Goal: Task Accomplishment & Management: Manage account settings

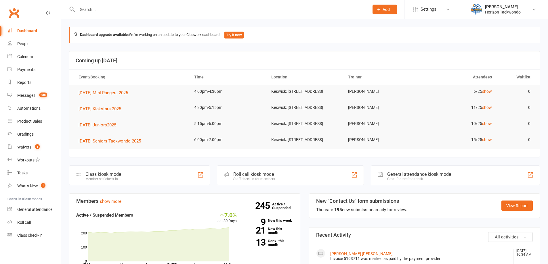
click at [92, 7] on input "text" at bounding box center [220, 9] width 289 height 8
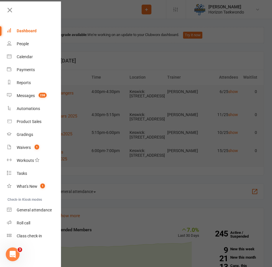
click at [134, 47] on div at bounding box center [136, 133] width 272 height 267
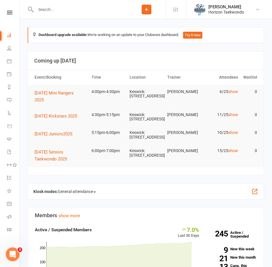
click at [91, 12] on input "text" at bounding box center [80, 9] width 93 height 8
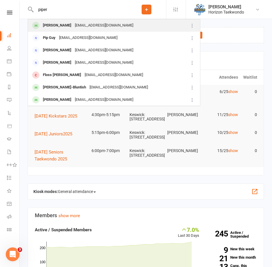
type input "piper"
click at [73, 24] on div "[EMAIL_ADDRESS][DOMAIN_NAME]" at bounding box center [104, 25] width 62 height 8
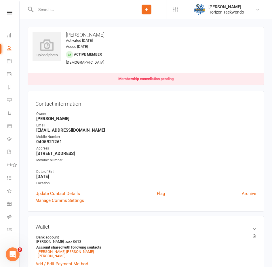
click at [59, 7] on input "text" at bounding box center [80, 9] width 93 height 8
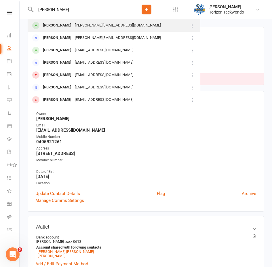
type input "[PERSON_NAME]"
click at [55, 24] on div "[PERSON_NAME]" at bounding box center [57, 25] width 32 height 8
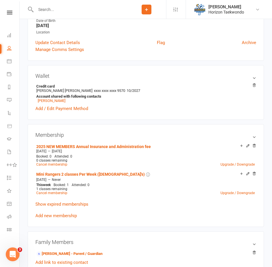
scroll to position [144, 0]
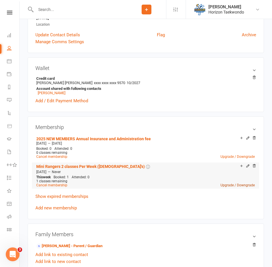
click at [229, 185] on link "Upgrade / Downgrade" at bounding box center [237, 185] width 34 height 4
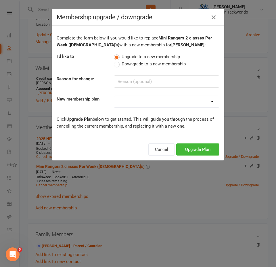
click at [133, 102] on select at bounding box center [166, 102] width 105 height 12
select select "48"
click at [114, 96] on select "Mini Rangers 1 classes Per Week (3 to 5 Year Olds) Mini Rangers 2 classes Per W…" at bounding box center [166, 102] width 105 height 12
click at [194, 149] on button "Upgrade Plan" at bounding box center [197, 149] width 43 height 12
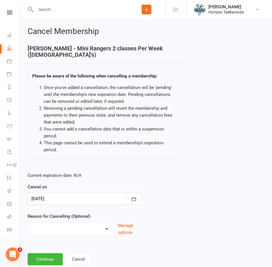
scroll to position [2, 0]
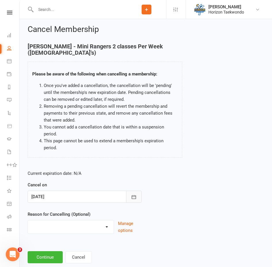
click at [134, 194] on icon "button" at bounding box center [134, 197] width 6 height 6
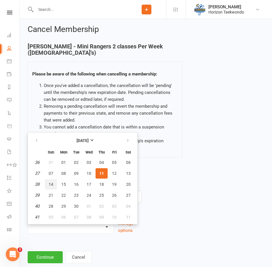
click at [52, 182] on span "14" at bounding box center [51, 184] width 5 height 5
type input "[DATE]"
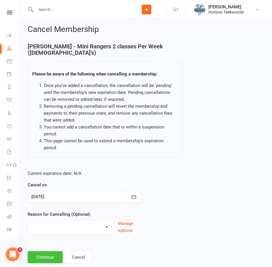
click at [52, 251] on button "Continue" at bounding box center [45, 257] width 35 height 12
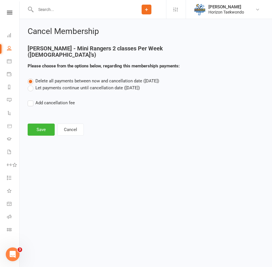
scroll to position [0, 0]
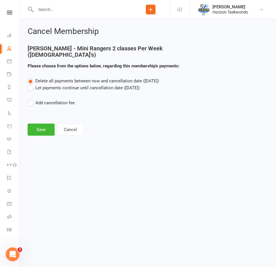
click at [58, 88] on label "Let payments continue until cancellation date ([DATE])" at bounding box center [84, 87] width 112 height 7
click at [31, 84] on input "Let payments continue until cancellation date ([DATE])" at bounding box center [30, 84] width 4 height 0
click at [47, 131] on button "Save" at bounding box center [41, 129] width 27 height 12
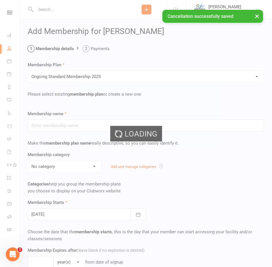
type input "Ongoing Standard Membership 2025"
type input "0"
type input "2"
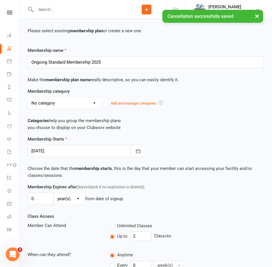
scroll to position [86, 0]
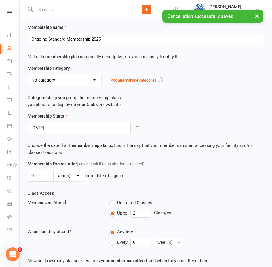
click at [138, 127] on icon "button" at bounding box center [138, 128] width 6 height 6
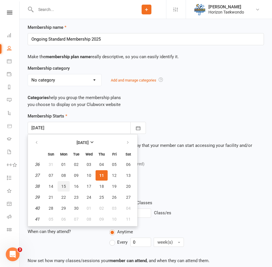
click at [64, 186] on span "15" at bounding box center [63, 186] width 5 height 5
type input "[DATE]"
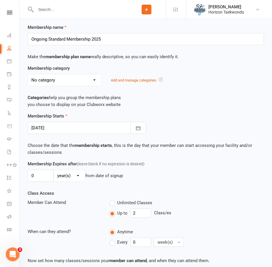
click at [177, 175] on div "0 day(s) week(s) month(s) year(s) from date of signup" at bounding box center [146, 175] width 236 height 12
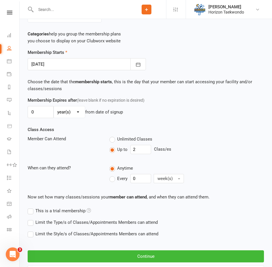
scroll to position [178, 0]
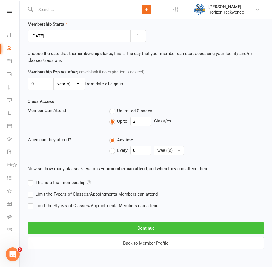
click at [152, 228] on button "Continue" at bounding box center [146, 228] width 236 height 12
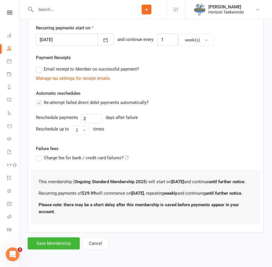
scroll to position [141, 0]
click at [50, 243] on button "Save Membership" at bounding box center [54, 243] width 52 height 12
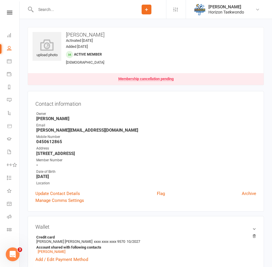
click at [59, 6] on input "text" at bounding box center [80, 9] width 93 height 8
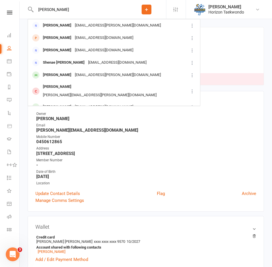
type input "[PERSON_NAME]"
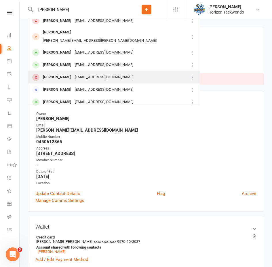
scroll to position [104, 0]
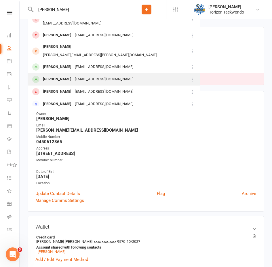
click at [78, 75] on div "[EMAIL_ADDRESS][DOMAIN_NAME]" at bounding box center [104, 79] width 62 height 8
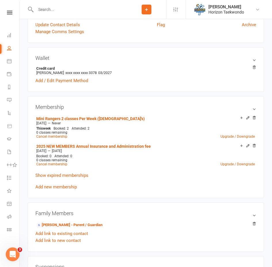
scroll to position [173, 0]
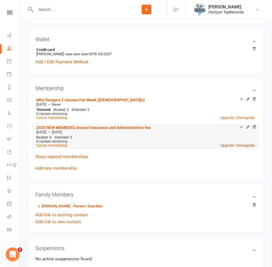
click at [241, 147] on link "Upgrade / Downgrade" at bounding box center [237, 145] width 34 height 4
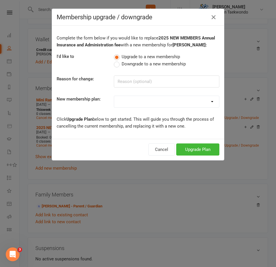
click at [130, 101] on select at bounding box center [166, 102] width 105 height 12
select select "48"
click at [114, 96] on select "Mini Rangers 1 classes Per Week (3 to 5 Year Olds) Mini Rangers 2 classes Per W…" at bounding box center [166, 102] width 105 height 12
click at [197, 146] on button "Upgrade Plan" at bounding box center [197, 149] width 43 height 12
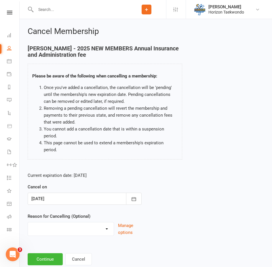
scroll to position [2, 0]
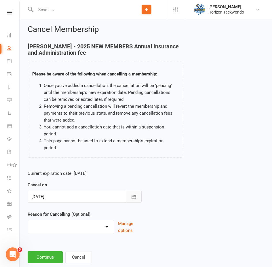
click at [132, 194] on icon "button" at bounding box center [134, 197] width 6 height 6
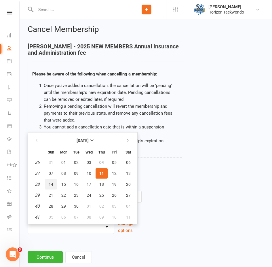
click at [50, 182] on span "14" at bounding box center [51, 184] width 5 height 5
type input "[DATE]"
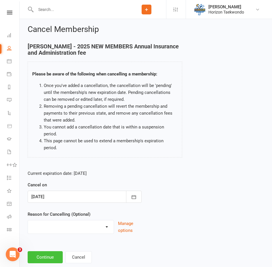
click at [47, 251] on button "Continue" at bounding box center [45, 257] width 35 height 12
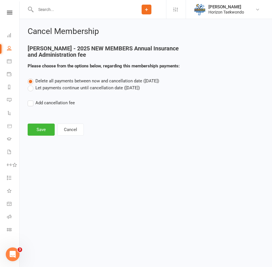
scroll to position [0, 0]
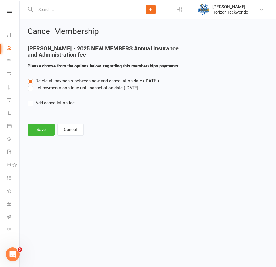
click at [46, 88] on label "Let payments continue until cancellation date ([DATE])" at bounding box center [84, 87] width 112 height 7
click at [31, 84] on input "Let payments continue until cancellation date ([DATE])" at bounding box center [30, 84] width 4 height 0
click at [47, 131] on button "Save" at bounding box center [41, 129] width 27 height 12
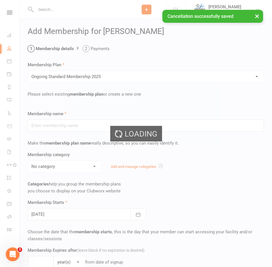
type input "Ongoing Standard Membership 2025"
type input "0"
type input "2"
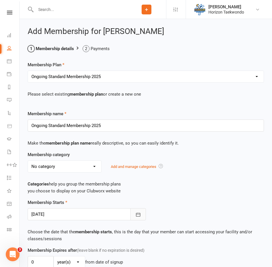
click at [138, 216] on icon "button" at bounding box center [138, 214] width 6 height 6
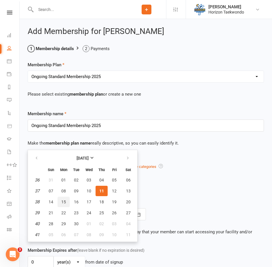
click at [63, 202] on span "15" at bounding box center [63, 201] width 5 height 5
type input "[DATE]"
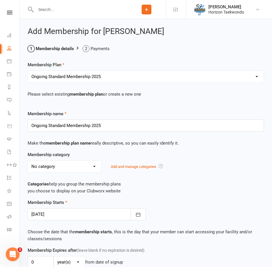
click at [187, 201] on div "Membership Starts [DATE] [DATE] Sun Mon Tue Wed Thu Fri Sat 36 31 01 02 03 04 0…" at bounding box center [145, 209] width 245 height 21
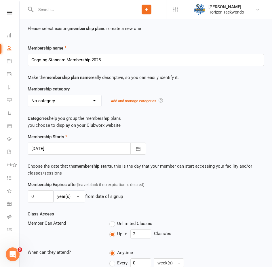
scroll to position [144, 0]
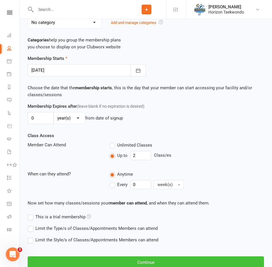
click at [144, 262] on button "Continue" at bounding box center [146, 262] width 236 height 12
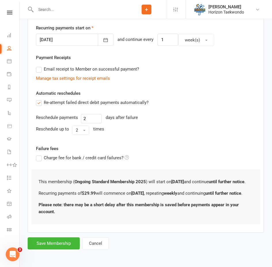
scroll to position [141, 0]
click at [59, 243] on button "Save Membership" at bounding box center [54, 243] width 52 height 12
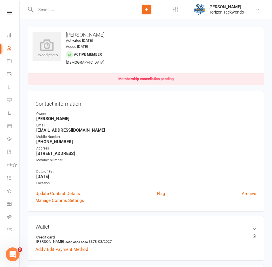
click at [84, 5] on input "text" at bounding box center [80, 9] width 93 height 8
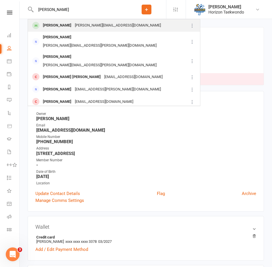
type input "[PERSON_NAME]"
click at [84, 26] on div "[PERSON_NAME][EMAIL_ADDRESS][DOMAIN_NAME]" at bounding box center [117, 25] width 89 height 8
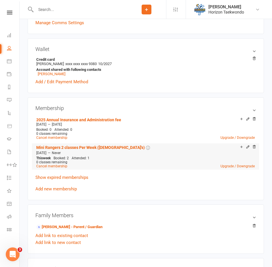
scroll to position [173, 0]
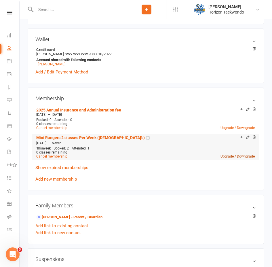
click at [241, 157] on link "Upgrade / Downgrade" at bounding box center [237, 156] width 34 height 4
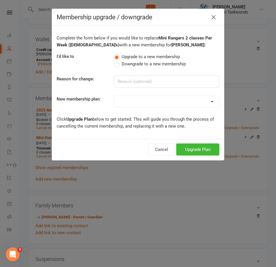
click at [146, 103] on select at bounding box center [166, 102] width 105 height 12
click at [165, 104] on select "Mini Rangers 1 classes Per Week (3 to 5 Year Olds) Mini Rangers 2 classes Per W…" at bounding box center [166, 102] width 105 height 12
select select "48"
click at [114, 96] on select "Mini Rangers 1 classes Per Week (3 to 5 Year Olds) Mini Rangers 2 classes Per W…" at bounding box center [166, 102] width 105 height 12
click at [195, 150] on button "Upgrade Plan" at bounding box center [197, 149] width 43 height 12
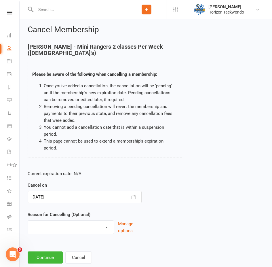
scroll to position [2, 0]
click at [133, 195] on icon "button" at bounding box center [133, 197] width 4 height 4
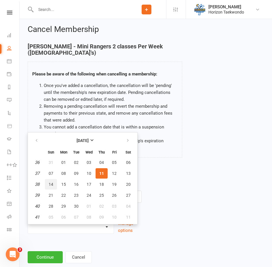
click at [49, 182] on span "14" at bounding box center [51, 184] width 5 height 5
type input "[DATE]"
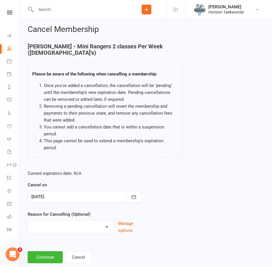
click at [163, 173] on div "Current expiration date: N/A Cancel on [DATE] [DATE] Sun Mon Tue Wed Thu Fri Sa…" at bounding box center [145, 203] width 245 height 76
click at [44, 251] on button "Continue" at bounding box center [45, 257] width 35 height 12
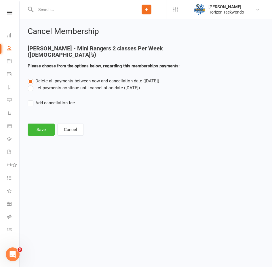
scroll to position [0, 0]
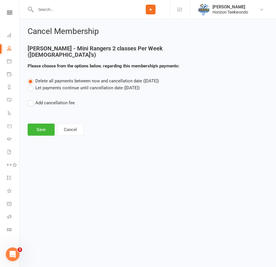
click at [42, 87] on label "Let payments continue until cancellation date ([DATE])" at bounding box center [84, 87] width 112 height 7
click at [31, 84] on input "Let payments continue until cancellation date ([DATE])" at bounding box center [30, 84] width 4 height 0
click at [39, 130] on button "Save" at bounding box center [41, 129] width 27 height 12
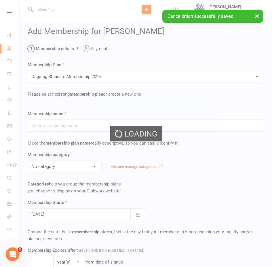
type input "Ongoing Standard Membership 2025"
type input "0"
type input "2"
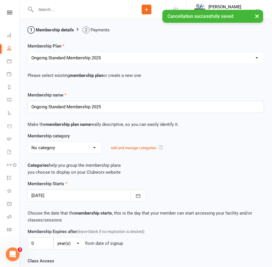
scroll to position [29, 0]
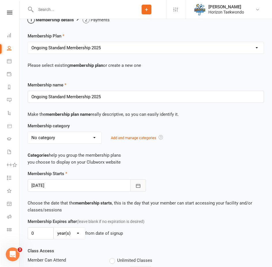
click at [140, 185] on icon "button" at bounding box center [138, 186] width 6 height 6
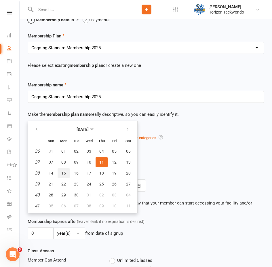
click at [63, 175] on span "15" at bounding box center [63, 173] width 5 height 5
type input "[DATE]"
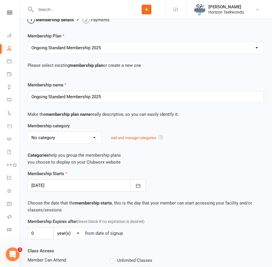
click at [183, 173] on div "Membership Starts [DATE] [DATE] Sun Mon Tue Wed Thu Fri Sat 36 31 01 02 03 04 0…" at bounding box center [145, 180] width 245 height 21
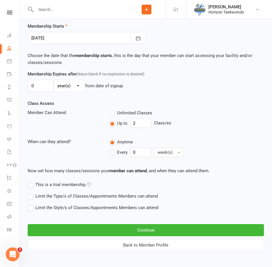
scroll to position [178, 0]
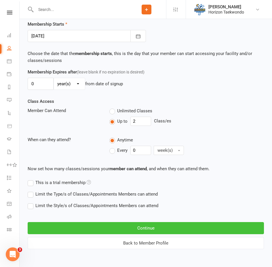
click at [100, 227] on button "Continue" at bounding box center [146, 228] width 236 height 12
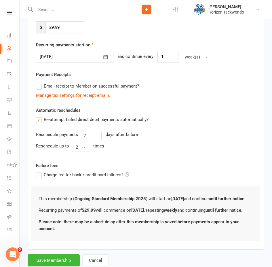
scroll to position [141, 0]
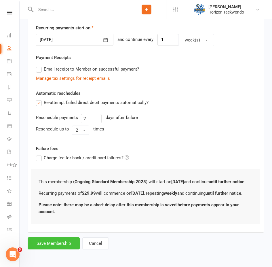
click at [56, 243] on button "Save Membership" at bounding box center [54, 243] width 52 height 12
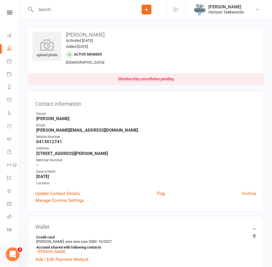
click at [51, 10] on input "text" at bounding box center [80, 9] width 93 height 8
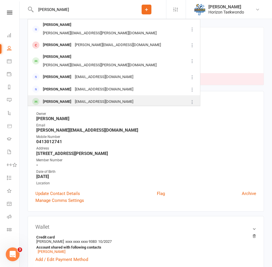
type input "[PERSON_NAME]"
click at [62, 98] on div "[PERSON_NAME]" at bounding box center [57, 102] width 32 height 8
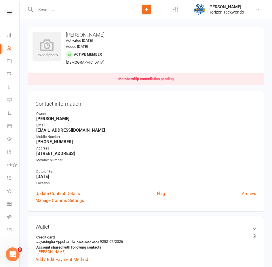
click at [70, 12] on input "text" at bounding box center [80, 9] width 93 height 8
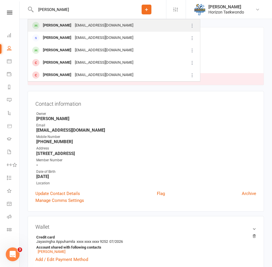
type input "[PERSON_NAME]"
click at [66, 25] on div "[PERSON_NAME]" at bounding box center [57, 25] width 32 height 8
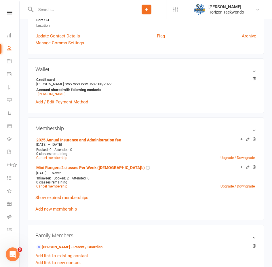
scroll to position [144, 0]
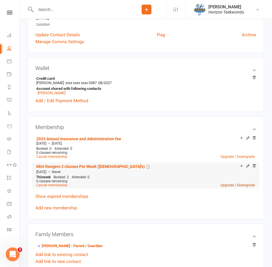
click at [232, 187] on link "Upgrade / Downgrade" at bounding box center [237, 185] width 34 height 4
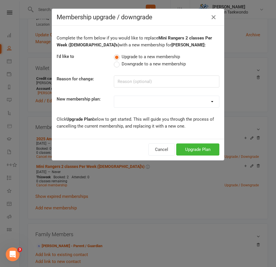
click at [123, 102] on select "Mini Rangers 1 classes Per Week (3 to 5 Year Olds) Mini Rangers 2 classes Per W…" at bounding box center [166, 102] width 105 height 12
select select "48"
click at [114, 96] on select "Mini Rangers 1 classes Per Week (3 to 5 Year Olds) Mini Rangers 2 classes Per W…" at bounding box center [166, 102] width 105 height 12
click at [196, 150] on button "Upgrade Plan" at bounding box center [197, 149] width 43 height 12
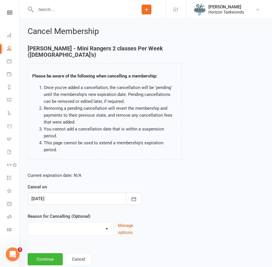
scroll to position [2, 0]
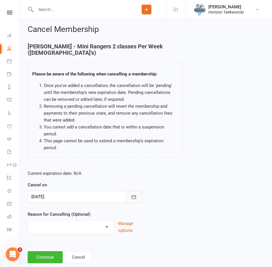
click at [135, 194] on icon "button" at bounding box center [134, 197] width 6 height 6
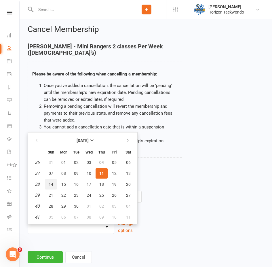
click at [50, 182] on span "14" at bounding box center [51, 184] width 5 height 5
type input "[DATE]"
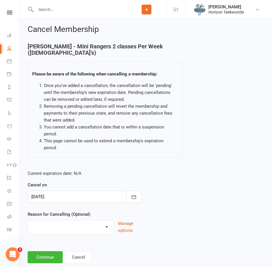
click at [145, 173] on div "Current expiration date: N/A Cancel on [DATE] [DATE] Sun Mon Tue Wed Thu Fri Sa…" at bounding box center [84, 203] width 123 height 76
click at [47, 251] on button "Continue" at bounding box center [45, 257] width 35 height 12
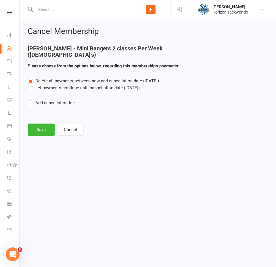
click at [62, 89] on label "Let payments continue until cancellation date ([DATE])" at bounding box center [84, 87] width 112 height 7
click at [31, 84] on input "Let payments continue until cancellation date ([DATE])" at bounding box center [30, 84] width 4 height 0
click at [40, 128] on button "Save" at bounding box center [41, 129] width 27 height 12
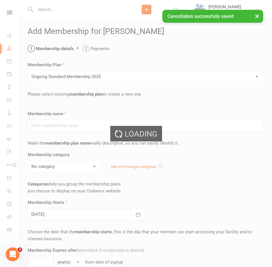
type input "Ongoing Standard Membership 2025"
type input "0"
type input "2"
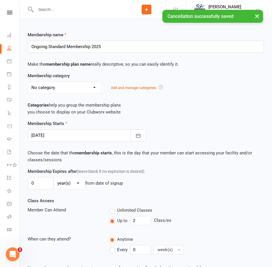
scroll to position [86, 0]
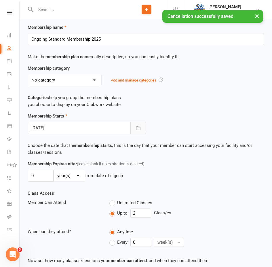
click at [139, 129] on icon "button" at bounding box center [138, 128] width 6 height 6
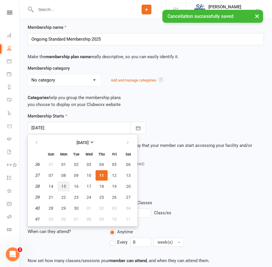
click at [60, 186] on button "15" at bounding box center [64, 186] width 12 height 10
type input "[DATE]"
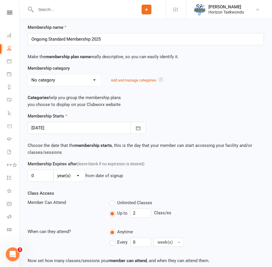
click at [195, 157] on div "Membership Starts [DATE] [DATE] Sun Mon Tue Wed Thu Fri Sat 36 31 01 02 03 04 0…" at bounding box center [145, 137] width 245 height 48
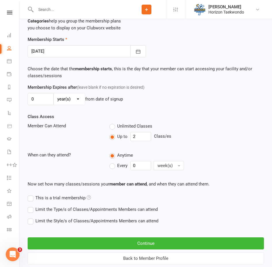
scroll to position [178, 0]
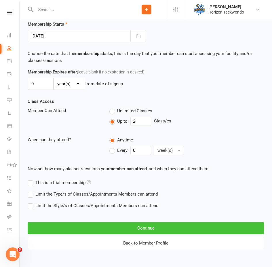
click at [157, 227] on button "Continue" at bounding box center [146, 228] width 236 height 12
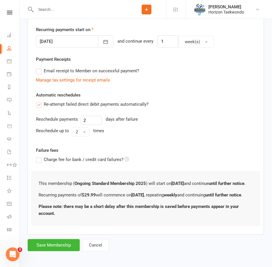
scroll to position [141, 0]
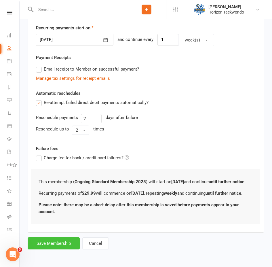
click at [56, 243] on button "Save Membership" at bounding box center [54, 243] width 52 height 12
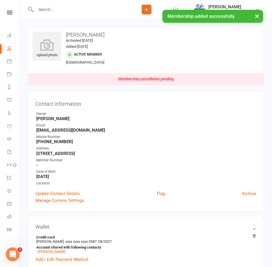
click at [49, 10] on div "× Membership added successfully" at bounding box center [132, 10] width 264 height 0
click at [46, 9] on input "text" at bounding box center [80, 9] width 93 height 8
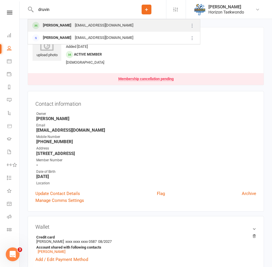
type input "druvin"
click at [61, 25] on div "[PERSON_NAME]" at bounding box center [57, 25] width 32 height 8
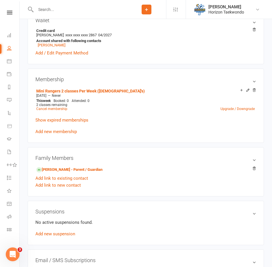
scroll to position [201, 0]
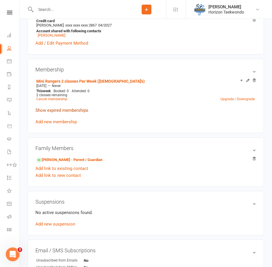
click at [52, 111] on link "Show expired memberships" at bounding box center [61, 110] width 53 height 5
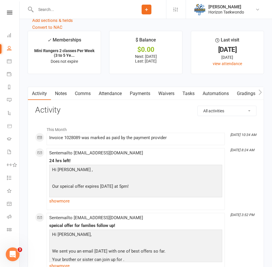
scroll to position [633, 0]
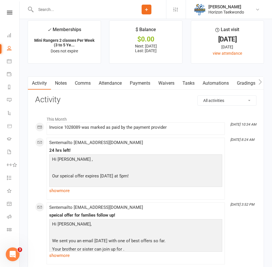
click at [143, 85] on link "Payments" at bounding box center [140, 83] width 28 height 13
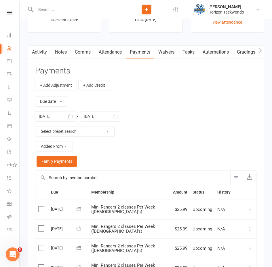
scroll to position [662, 0]
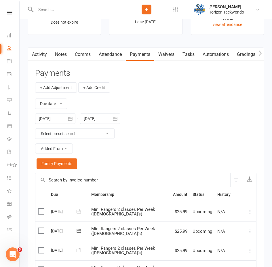
click at [71, 119] on icon "button" at bounding box center [70, 119] width 4 height 4
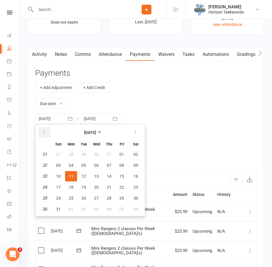
click at [44, 134] on icon "button" at bounding box center [44, 132] width 4 height 5
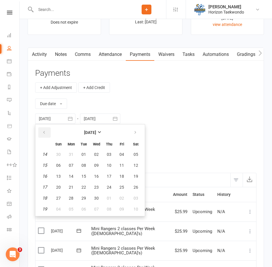
click at [44, 134] on icon "button" at bounding box center [44, 132] width 4 height 5
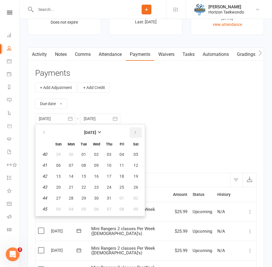
click at [134, 135] on icon "button" at bounding box center [135, 132] width 4 height 5
click at [136, 134] on icon "button" at bounding box center [135, 132] width 4 height 5
click at [75, 136] on button "[DATE]" at bounding box center [89, 132] width 75 height 10
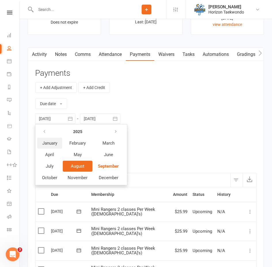
click at [51, 144] on span "January" at bounding box center [49, 142] width 15 height 5
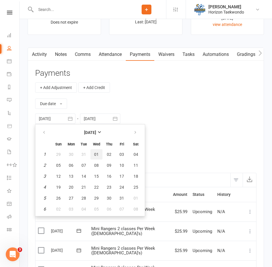
click at [96, 153] on button "01" at bounding box center [96, 154] width 12 height 10
type input "[DATE]"
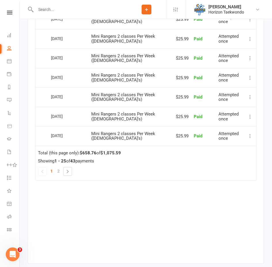
scroll to position [1209, 0]
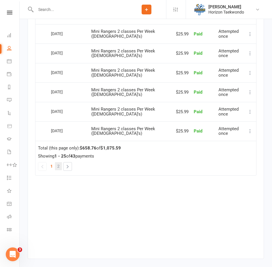
click at [58, 170] on span "2" at bounding box center [58, 166] width 2 height 8
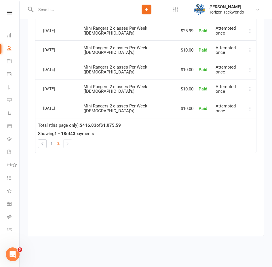
scroll to position [1097, 0]
click at [66, 143] on link at bounding box center [68, 144] width 8 height 8
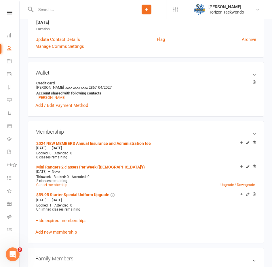
scroll to position [144, 0]
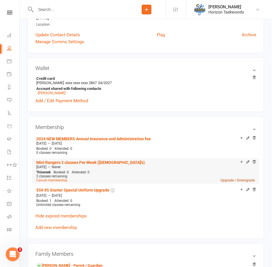
click at [228, 180] on link "Upgrade / Downgrade" at bounding box center [237, 180] width 34 height 4
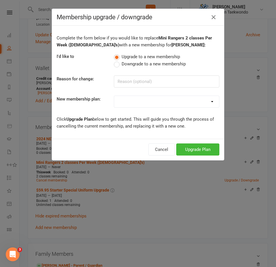
click at [149, 104] on select "Mini Rangers 1 classes Per Week (3 to 5 Year Olds) Mini Rangers 2 classes Per W…" at bounding box center [166, 102] width 105 height 12
select select "48"
click at [114, 96] on select "Mini Rangers 1 classes Per Week (3 to 5 Year Olds) Mini Rangers 2 classes Per W…" at bounding box center [166, 102] width 105 height 12
click at [200, 150] on button "Upgrade Plan" at bounding box center [197, 149] width 43 height 12
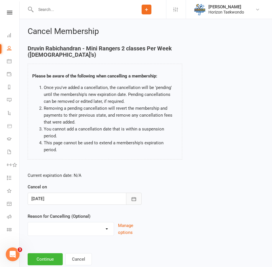
click at [135, 197] on icon "button" at bounding box center [133, 199] width 4 height 4
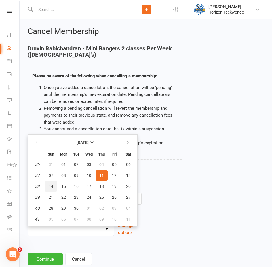
click at [50, 184] on span "14" at bounding box center [51, 186] width 5 height 5
type input "[DATE]"
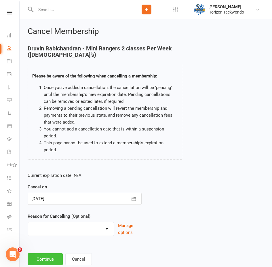
click at [45, 253] on button "Continue" at bounding box center [45, 259] width 35 height 12
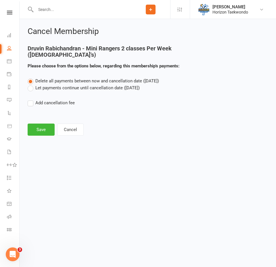
click at [48, 89] on label "Let payments continue until cancellation date ([DATE])" at bounding box center [84, 87] width 112 height 7
click at [31, 84] on input "Let payments continue until cancellation date ([DATE])" at bounding box center [30, 84] width 4 height 0
click at [41, 134] on button "Save" at bounding box center [41, 129] width 27 height 12
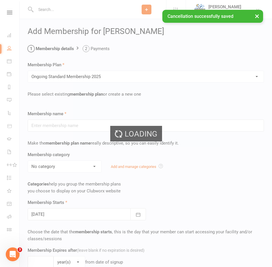
type input "Ongoing Standard Membership 2025"
type input "0"
type input "2"
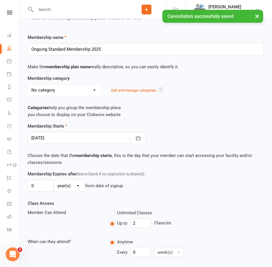
scroll to position [86, 0]
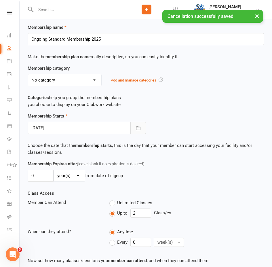
click at [138, 129] on icon "button" at bounding box center [138, 128] width 6 height 6
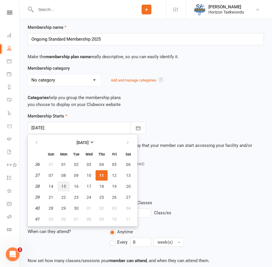
click at [62, 188] on span "15" at bounding box center [63, 186] width 5 height 5
type input "[DATE]"
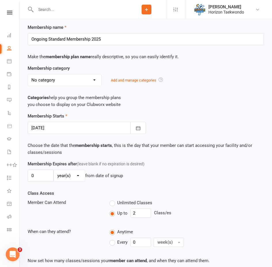
click at [208, 178] on div "0 day(s) week(s) month(s) year(s) from date of signup" at bounding box center [146, 175] width 236 height 12
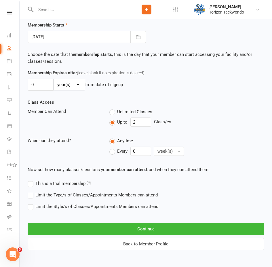
scroll to position [178, 0]
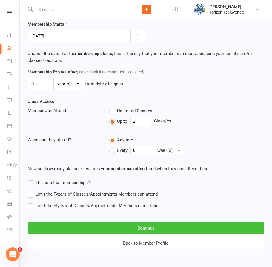
click at [131, 228] on button "Continue" at bounding box center [146, 228] width 236 height 12
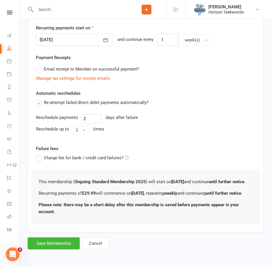
scroll to position [141, 0]
click at [49, 243] on button "Save Membership" at bounding box center [54, 243] width 52 height 12
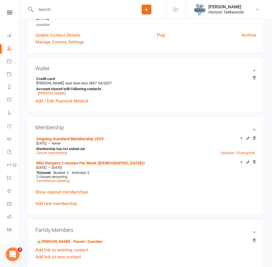
scroll to position [173, 0]
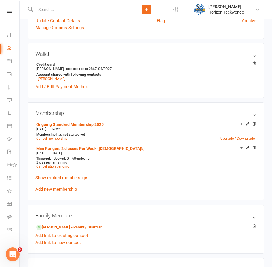
click at [69, 8] on input "text" at bounding box center [80, 9] width 93 height 8
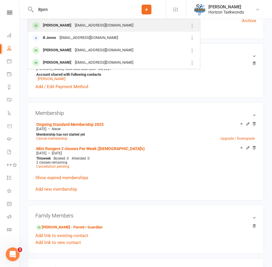
type input "Bjorn"
click at [74, 25] on div "[EMAIL_ADDRESS][DOMAIN_NAME]" at bounding box center [104, 25] width 62 height 8
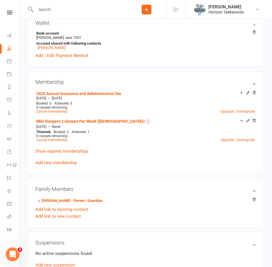
scroll to position [201, 0]
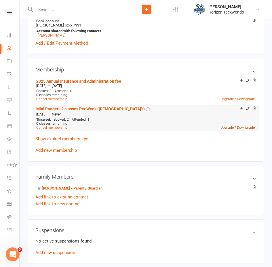
click at [242, 127] on link "Upgrade / Downgrade" at bounding box center [237, 127] width 34 height 4
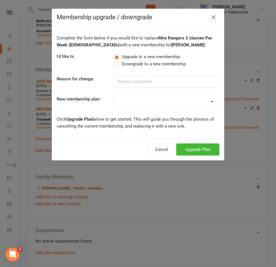
drag, startPoint x: 139, startPoint y: 102, endPoint x: 136, endPoint y: 106, distance: 4.6
click at [139, 102] on select "Mini Rangers 1 classes Per Week (3 to 5 Year Olds) Mini Rangers 2 classes Per W…" at bounding box center [166, 102] width 105 height 12
select select "48"
click at [114, 96] on select "Mini Rangers 1 classes Per Week (3 to 5 Year Olds) Mini Rangers 2 classes Per W…" at bounding box center [166, 102] width 105 height 12
click at [194, 150] on button "Upgrade Plan" at bounding box center [197, 149] width 43 height 12
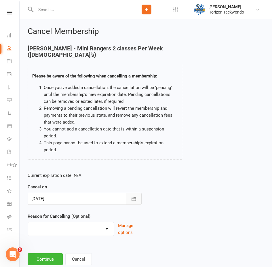
click at [132, 196] on icon "button" at bounding box center [134, 199] width 6 height 6
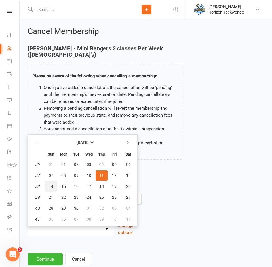
click at [52, 184] on span "14" at bounding box center [51, 186] width 5 height 5
type input "[DATE]"
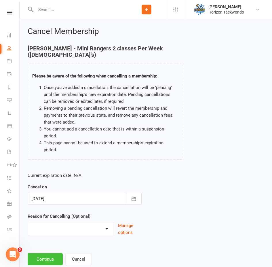
click at [46, 253] on button "Continue" at bounding box center [45, 259] width 35 height 12
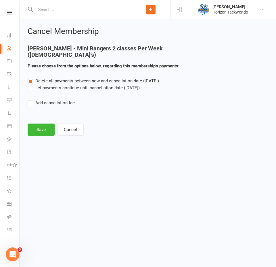
click at [55, 89] on label "Let payments continue until cancellation date ([DATE])" at bounding box center [84, 87] width 112 height 7
click at [31, 84] on input "Let payments continue until cancellation date ([DATE])" at bounding box center [30, 84] width 4 height 0
click at [43, 128] on button "Save" at bounding box center [41, 129] width 27 height 12
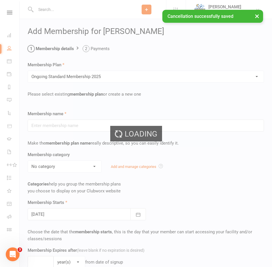
type input "Ongoing Standard Membership 2025"
type input "0"
type input "2"
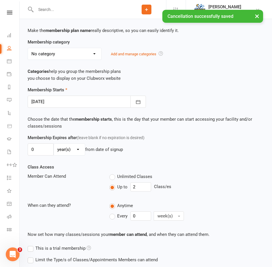
scroll to position [115, 0]
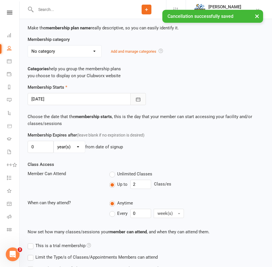
click at [140, 98] on icon "button" at bounding box center [138, 99] width 4 height 4
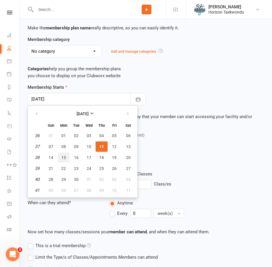
click at [61, 159] on span "15" at bounding box center [63, 157] width 5 height 5
type input "[DATE]"
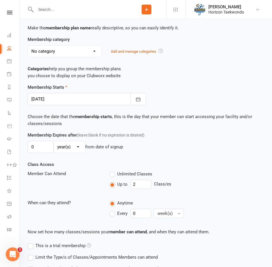
click at [175, 145] on div "0 day(s) week(s) month(s) year(s) from date of signup" at bounding box center [146, 147] width 236 height 12
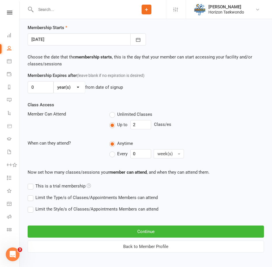
scroll to position [178, 0]
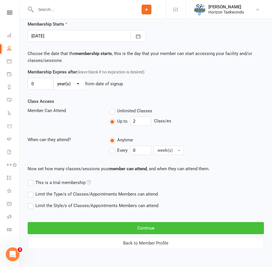
click at [161, 228] on button "Continue" at bounding box center [146, 228] width 236 height 12
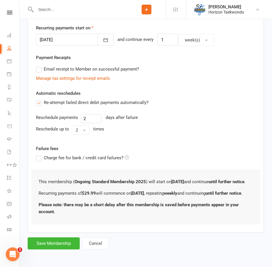
scroll to position [141, 0]
click at [53, 243] on button "Save Membership" at bounding box center [54, 243] width 52 height 12
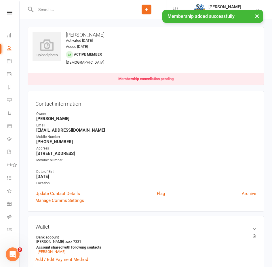
click at [67, 10] on div "× Membership added successfully" at bounding box center [132, 10] width 264 height 0
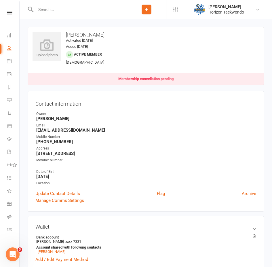
click at [51, 11] on input "text" at bounding box center [80, 9] width 93 height 8
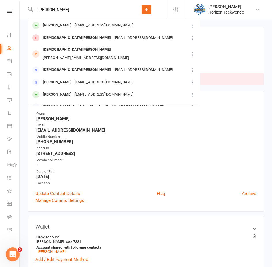
type input "[PERSON_NAME]"
click at [74, 24] on div "[EMAIL_ADDRESS][DOMAIN_NAME]" at bounding box center [104, 25] width 62 height 8
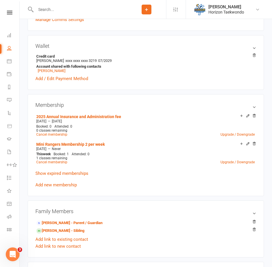
scroll to position [173, 0]
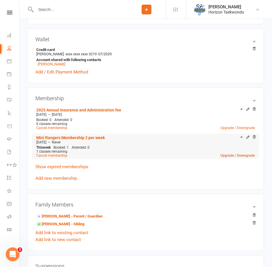
click at [230, 155] on link "Upgrade / Downgrade" at bounding box center [237, 155] width 34 height 4
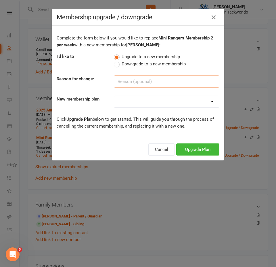
click at [151, 81] on input at bounding box center [167, 81] width 106 height 12
click at [150, 105] on select "Mini Rangers 1 classes Per Week (3 to 5 Year Olds) Mini Rangers 2 classes Per W…" at bounding box center [166, 102] width 105 height 12
select select "48"
click at [114, 96] on select "Mini Rangers 1 classes Per Week (3 to 5 Year Olds) Mini Rangers 2 classes Per W…" at bounding box center [166, 102] width 105 height 12
click at [192, 148] on button "Upgrade Plan" at bounding box center [197, 149] width 43 height 12
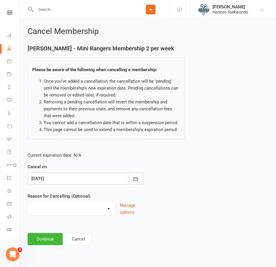
click at [135, 177] on icon "button" at bounding box center [136, 179] width 6 height 6
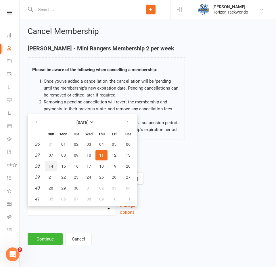
click at [48, 166] on button "14" at bounding box center [51, 166] width 12 height 10
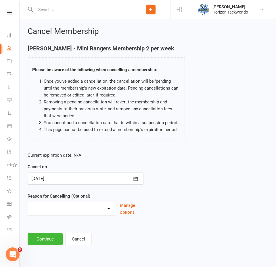
type input "[DATE]"
click at [43, 239] on button "Continue" at bounding box center [45, 239] width 35 height 12
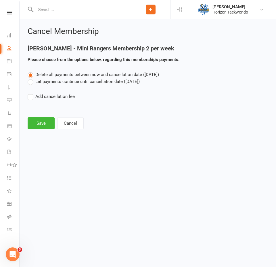
click at [36, 80] on label "Let payments continue until cancellation date ([DATE])" at bounding box center [84, 81] width 112 height 7
click at [31, 78] on input "Let payments continue until cancellation date ([DATE])" at bounding box center [30, 78] width 4 height 0
click at [45, 131] on div "Cancel Membership [PERSON_NAME] - Mini Rangers Membership 2 per week Please cho…" at bounding box center [148, 78] width 257 height 119
click at [43, 125] on button "Save" at bounding box center [41, 123] width 27 height 12
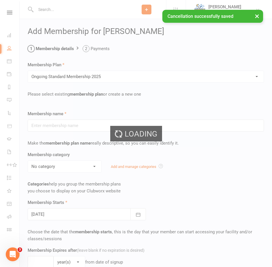
type input "Ongoing Standard Membership 2025"
type input "0"
type input "2"
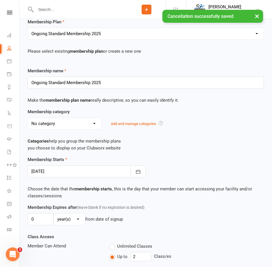
scroll to position [58, 0]
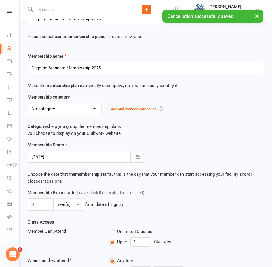
click at [137, 157] on icon "button" at bounding box center [138, 157] width 4 height 4
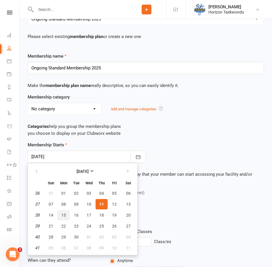
click at [62, 215] on span "15" at bounding box center [63, 215] width 5 height 5
type input "[DATE]"
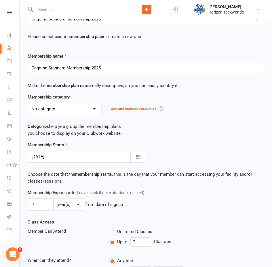
click at [164, 205] on div "0 day(s) week(s) month(s) year(s) from date of signup" at bounding box center [146, 204] width 236 height 12
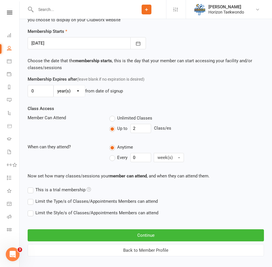
scroll to position [178, 0]
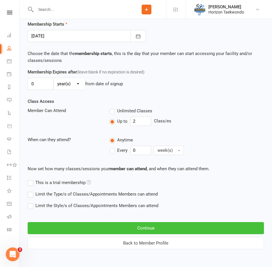
click at [100, 225] on button "Continue" at bounding box center [146, 228] width 236 height 12
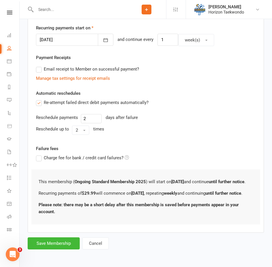
scroll to position [141, 0]
click at [57, 243] on button "Save Membership" at bounding box center [54, 243] width 52 height 12
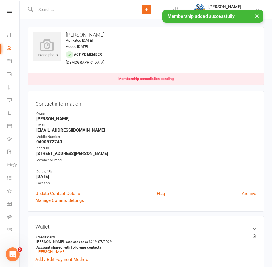
click at [54, 9] on input "text" at bounding box center [80, 9] width 93 height 8
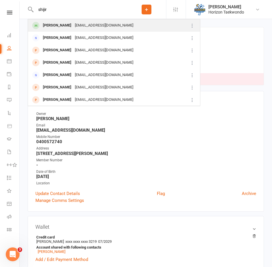
type input "shijir"
click at [58, 26] on div "[PERSON_NAME]" at bounding box center [57, 25] width 32 height 8
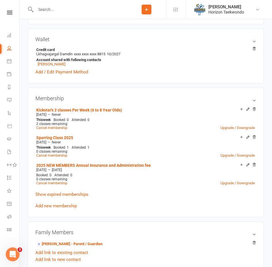
scroll to position [201, 0]
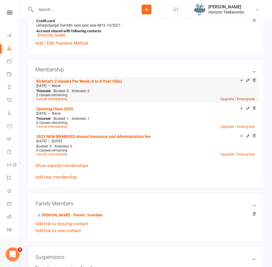
click at [230, 99] on link "Upgrade / Downgrade" at bounding box center [237, 99] width 34 height 4
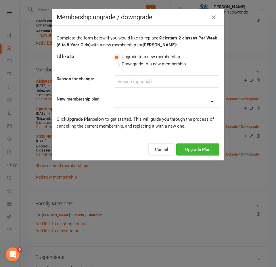
click at [127, 104] on select "Mini Rangers 1 classes Per Week (3 to 5 Year Olds) Mini Rangers 2 classes Per W…" at bounding box center [166, 102] width 105 height 12
select select "48"
click at [114, 96] on select "Mini Rangers 1 classes Per Week (3 to 5 Year Olds) Mini Rangers 2 classes Per W…" at bounding box center [166, 102] width 105 height 12
click at [185, 151] on button "Upgrade Plan" at bounding box center [197, 149] width 43 height 12
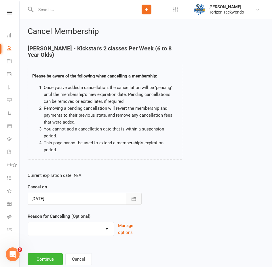
click at [134, 196] on icon "button" at bounding box center [134, 199] width 6 height 6
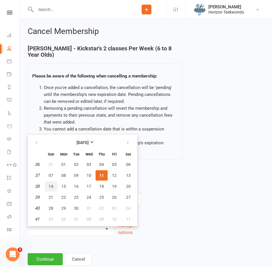
click at [52, 184] on span "14" at bounding box center [51, 186] width 5 height 5
type input "[DATE]"
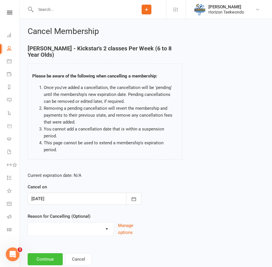
click at [45, 253] on button "Continue" at bounding box center [45, 259] width 35 height 12
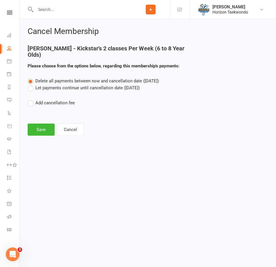
click at [41, 89] on label "Let payments continue until cancellation date ([DATE])" at bounding box center [84, 87] width 112 height 7
click at [31, 84] on input "Let payments continue until cancellation date ([DATE])" at bounding box center [30, 84] width 4 height 0
click at [44, 131] on button "Save" at bounding box center [41, 129] width 27 height 12
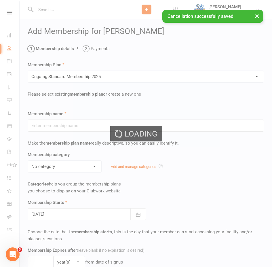
type input "Ongoing Standard Membership 2025"
type input "0"
type input "2"
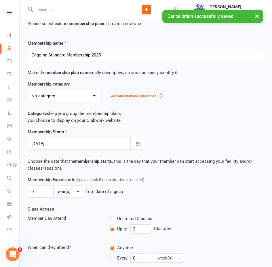
scroll to position [86, 0]
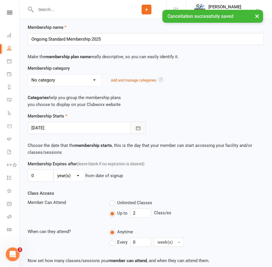
click at [138, 127] on icon "button" at bounding box center [138, 128] width 6 height 6
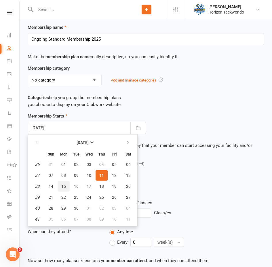
click at [62, 188] on span "15" at bounding box center [63, 186] width 5 height 5
type input "[DATE]"
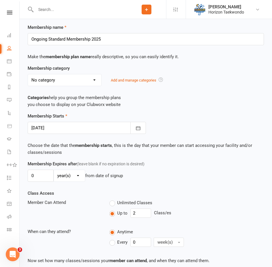
click at [177, 164] on div "Membership Expires after (leave blank if no expiration is desired) 0 day(s) wee…" at bounding box center [145, 170] width 245 height 21
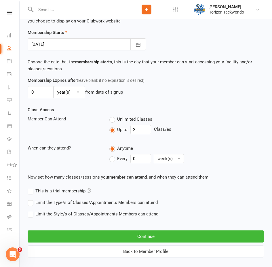
scroll to position [178, 0]
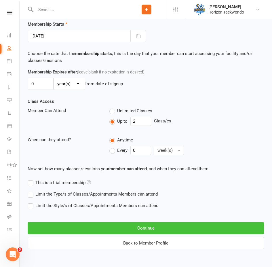
click at [140, 228] on button "Continue" at bounding box center [146, 228] width 236 height 12
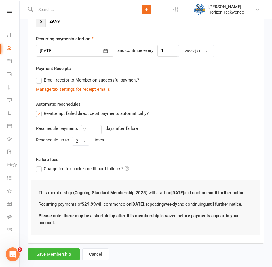
scroll to position [141, 0]
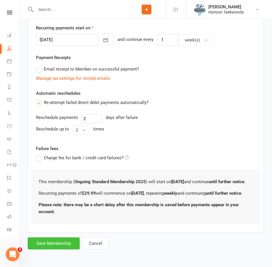
click at [53, 243] on button "Save Membership" at bounding box center [54, 243] width 52 height 12
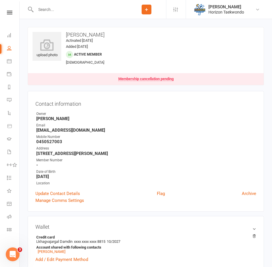
click at [58, 10] on input "text" at bounding box center [80, 9] width 93 height 8
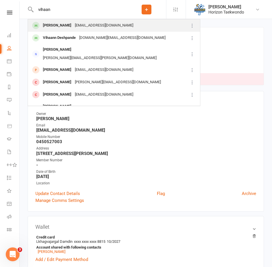
type input "vihaan"
click at [64, 24] on div "[PERSON_NAME]" at bounding box center [57, 25] width 32 height 8
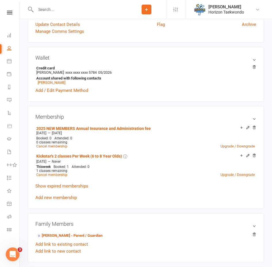
scroll to position [173, 0]
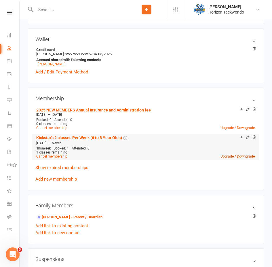
click at [232, 157] on link "Upgrade / Downgrade" at bounding box center [237, 156] width 34 height 4
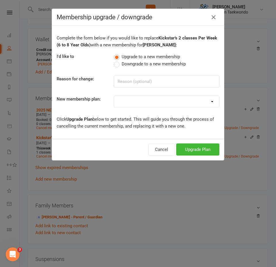
click at [132, 101] on select "Mini Rangers 1 classes Per Week (3 to 5 Year Olds) Mini Rangers 2 classes Per W…" at bounding box center [166, 102] width 105 height 12
select select "48"
click at [114, 96] on select "Mini Rangers 1 classes Per Week (3 to 5 Year Olds) Mini Rangers 2 classes Per W…" at bounding box center [166, 102] width 105 height 12
click at [203, 150] on button "Upgrade Plan" at bounding box center [197, 149] width 43 height 12
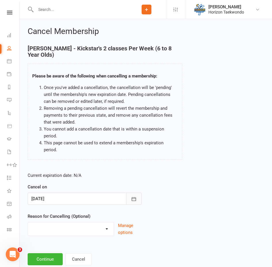
click at [133, 196] on icon "button" at bounding box center [134, 199] width 6 height 6
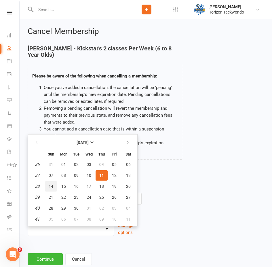
click at [52, 184] on span "14" at bounding box center [51, 186] width 5 height 5
type input "[DATE]"
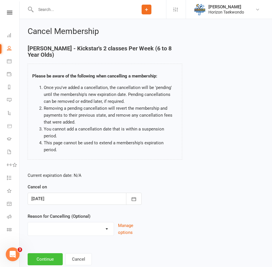
click at [42, 253] on button "Continue" at bounding box center [45, 259] width 35 height 12
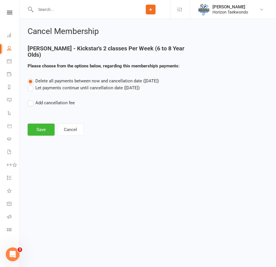
click at [46, 89] on label "Let payments continue until cancellation date ([DATE])" at bounding box center [84, 87] width 112 height 7
click at [31, 84] on input "Let payments continue until cancellation date ([DATE])" at bounding box center [30, 84] width 4 height 0
click at [45, 131] on button "Save" at bounding box center [41, 129] width 27 height 12
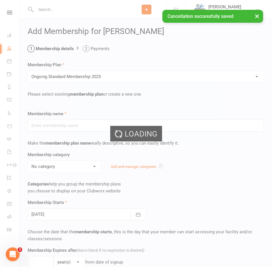
type input "Ongoing Standard Membership 2025"
type input "0"
type input "2"
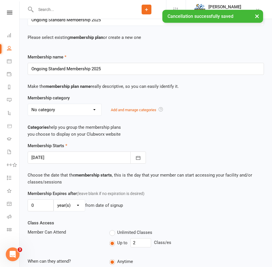
scroll to position [58, 0]
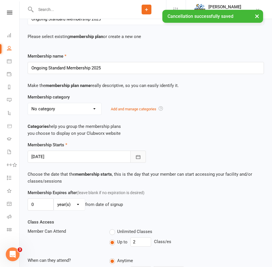
click at [138, 157] on icon "button" at bounding box center [138, 157] width 4 height 4
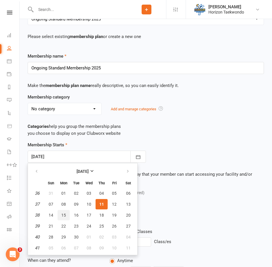
click at [62, 215] on span "15" at bounding box center [63, 215] width 5 height 5
type input "[DATE]"
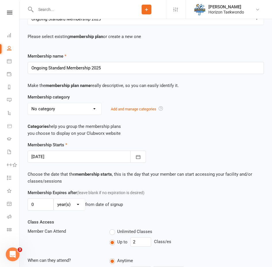
click at [154, 174] on p "Choose the date that the membership starts , this is the day that your member c…" at bounding box center [146, 178] width 236 height 14
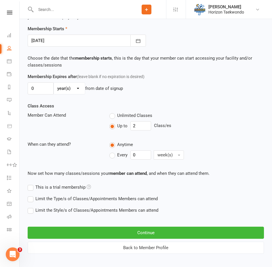
scroll to position [178, 0]
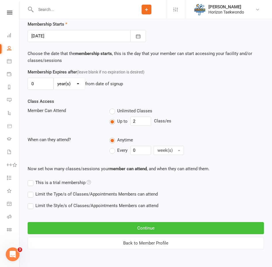
click at [114, 226] on button "Continue" at bounding box center [146, 228] width 236 height 12
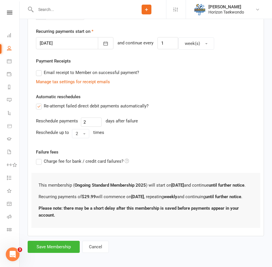
scroll to position [141, 0]
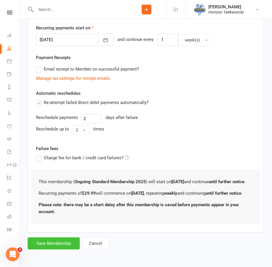
click at [61, 244] on button "Save Membership" at bounding box center [54, 243] width 52 height 12
